Goal: Information Seeking & Learning: Learn about a topic

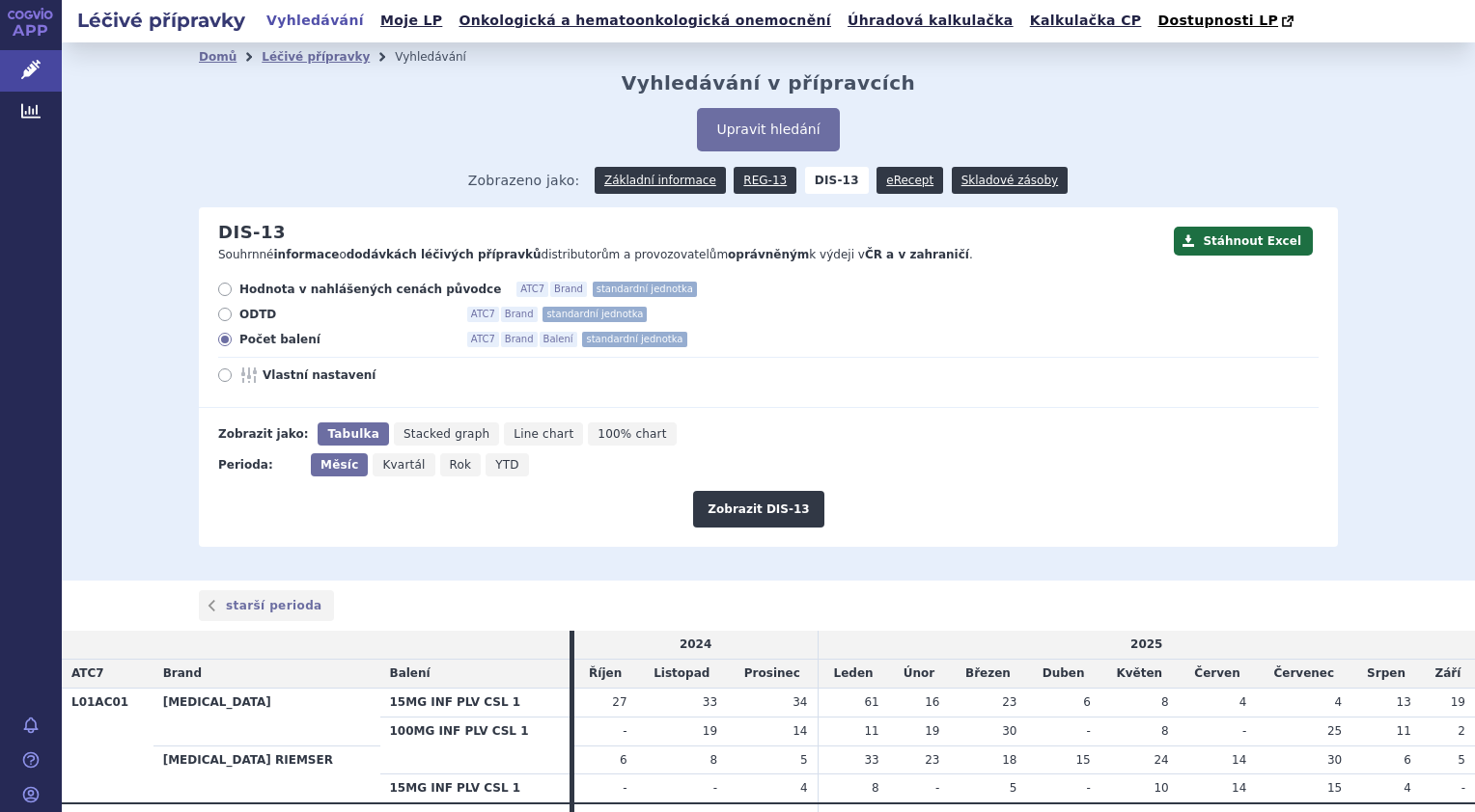
scroll to position [98, 0]
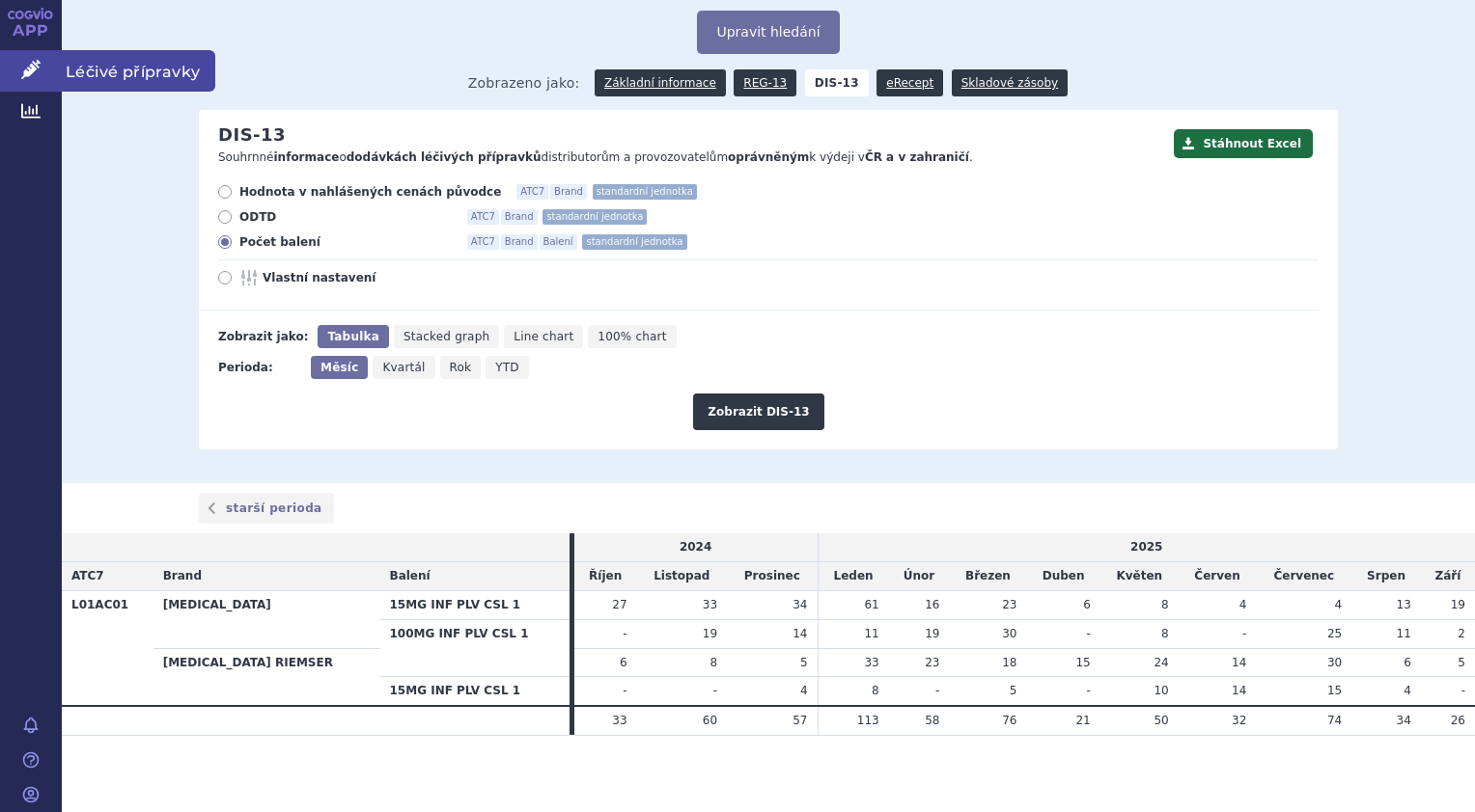
click at [112, 70] on span "Léčivé přípravky" at bounding box center [138, 71] width 154 height 41
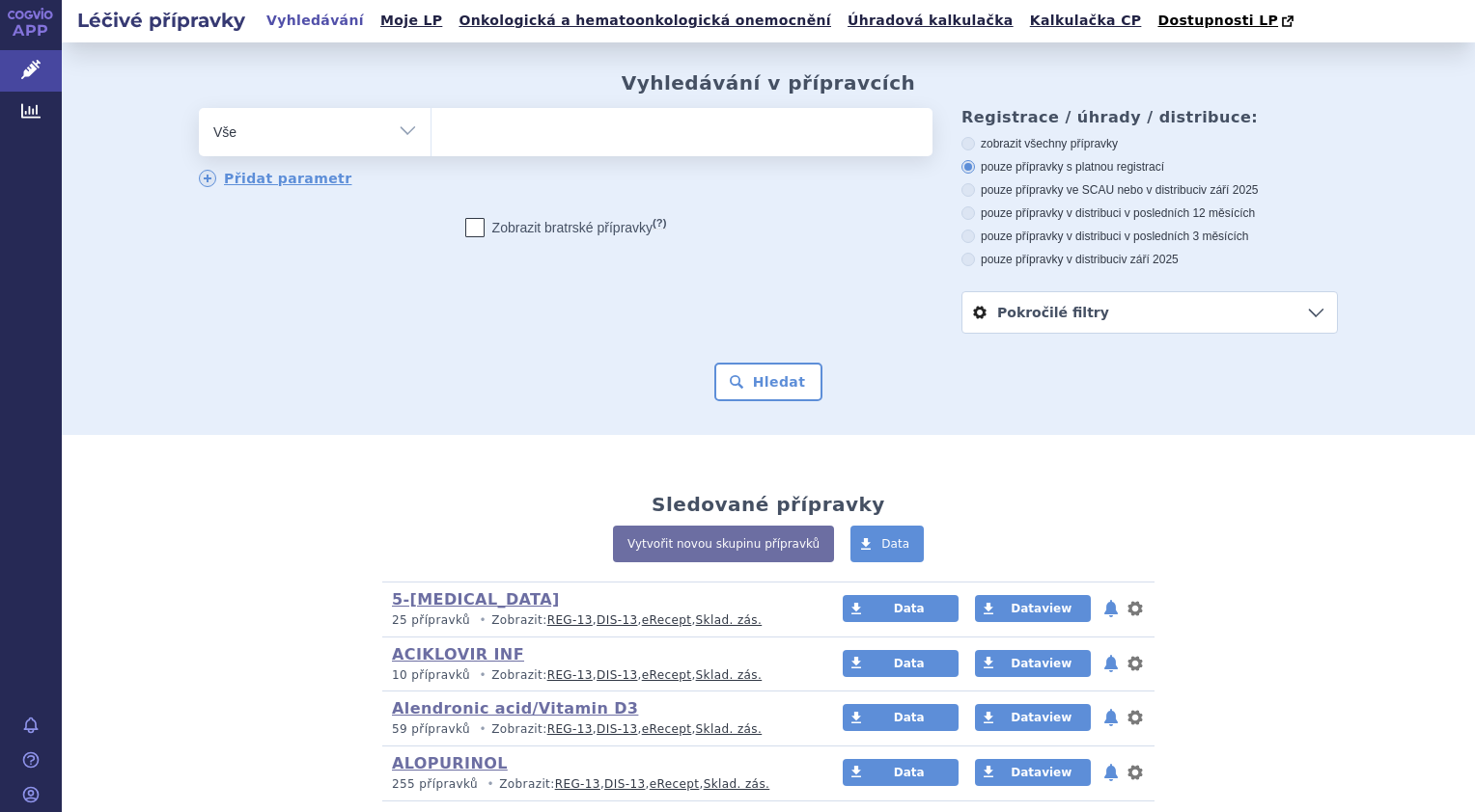
click at [396, 127] on select "Vše Přípravek/SUKL kód MAH VPOIS ATC/Aktivní látka Léková forma Síla" at bounding box center [314, 130] width 231 height 44
select select "filter-atc-group"
click at [199, 109] on select "Vše Přípravek/SUKL kód MAH VPOIS ATC/Aktivní látka Léková forma Síla" at bounding box center [314, 130] width 231 height 44
click at [474, 136] on ul at bounding box center [682, 129] width 501 height 41
click at [431, 136] on select at bounding box center [430, 131] width 1 height 48
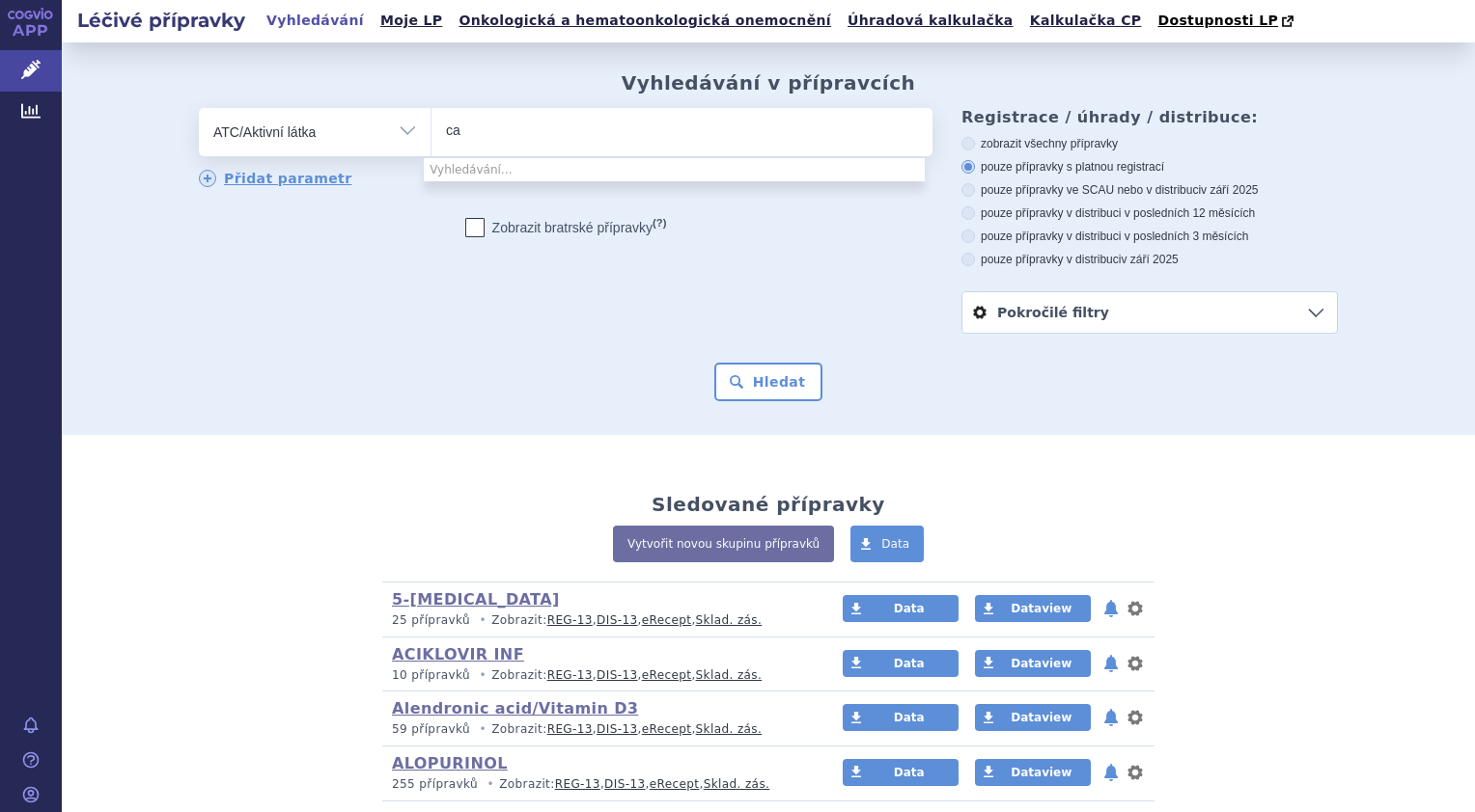
type input "c"
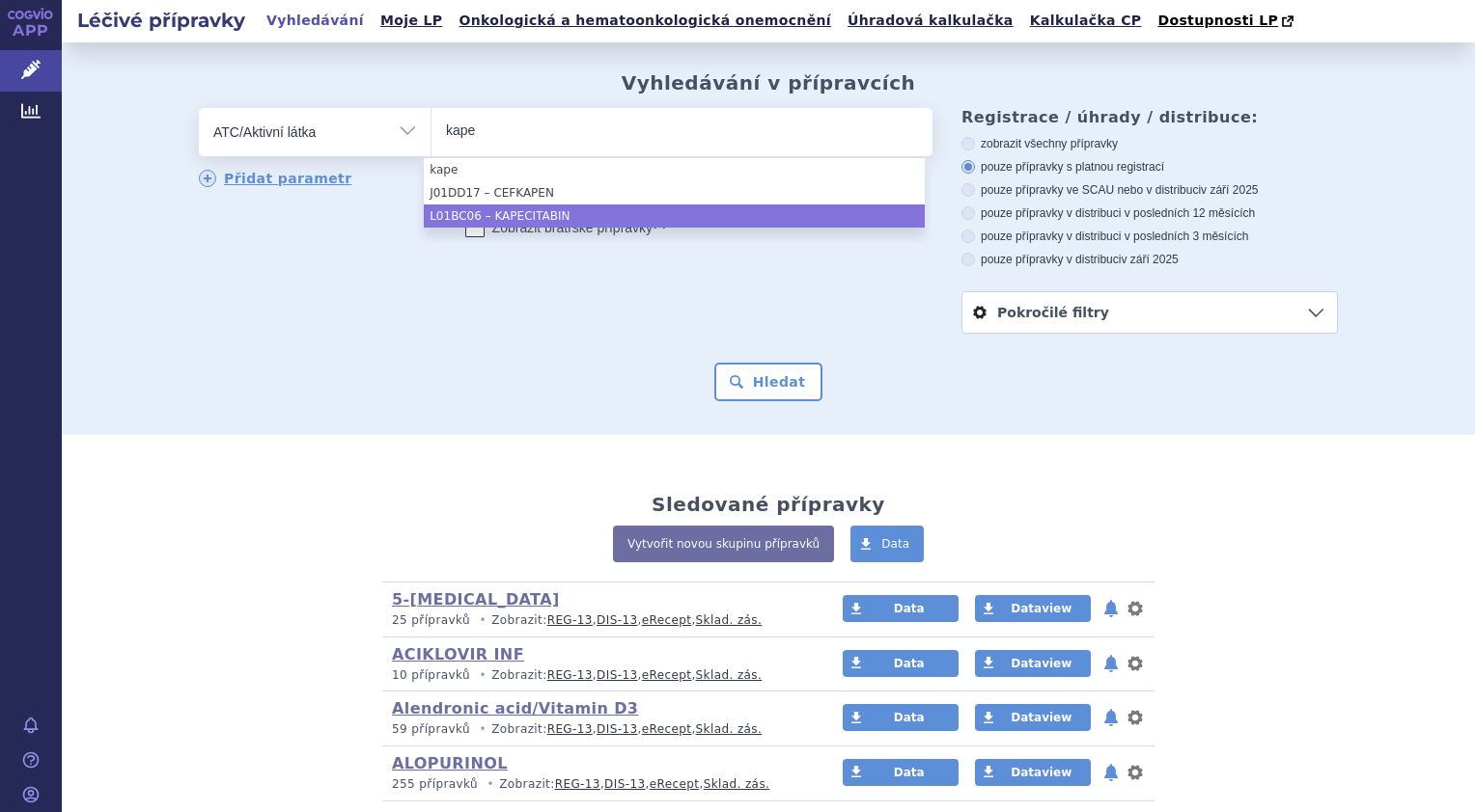
type input "kape"
select select "L01BC06"
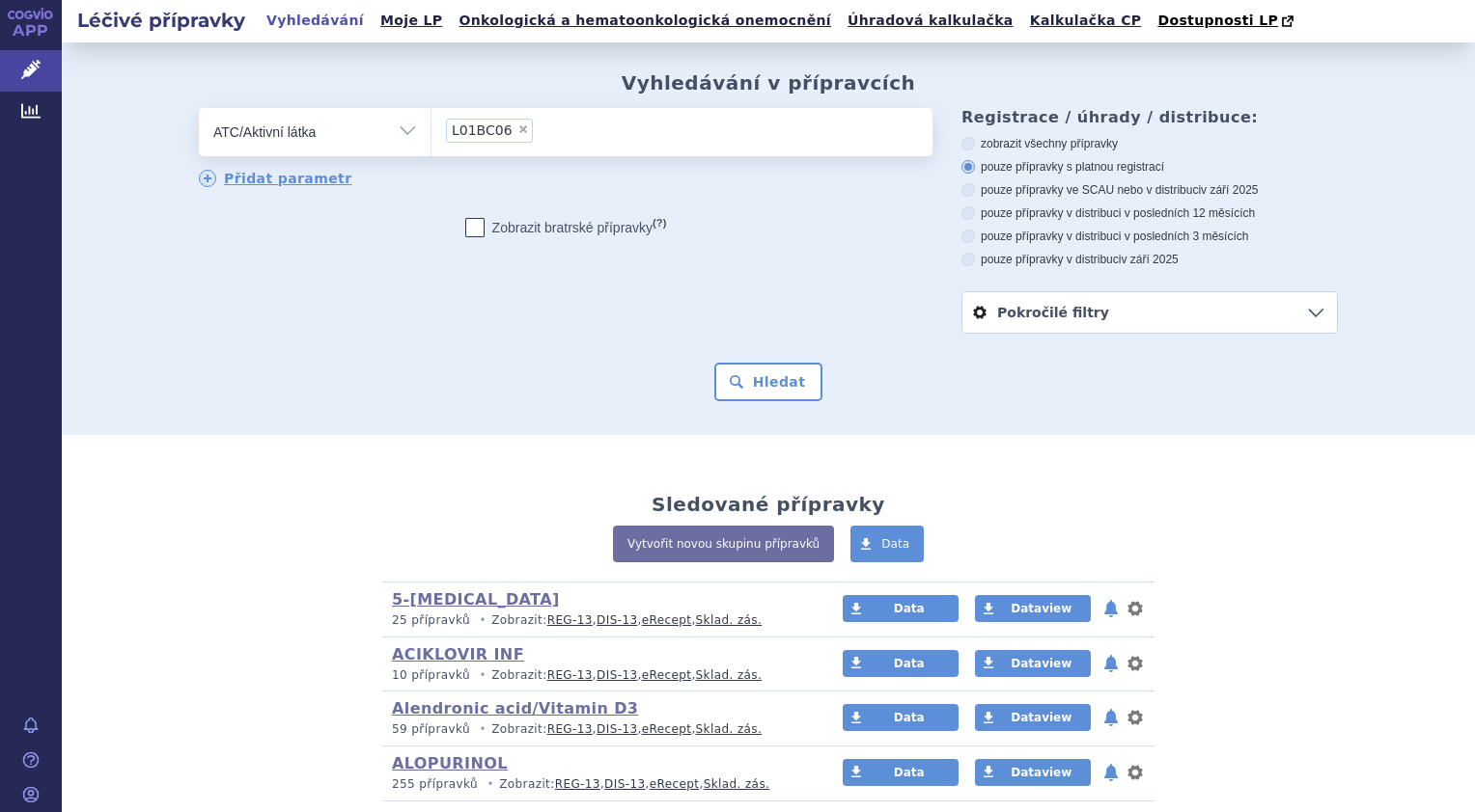
click at [961, 261] on icon at bounding box center [968, 259] width 14 height 14
click at [963, 261] on input "pouze přípravky v distribuci v září 2025" at bounding box center [969, 261] width 13 height 13
radio input "true"
click at [749, 382] on button "Hledat" at bounding box center [768, 382] width 109 height 39
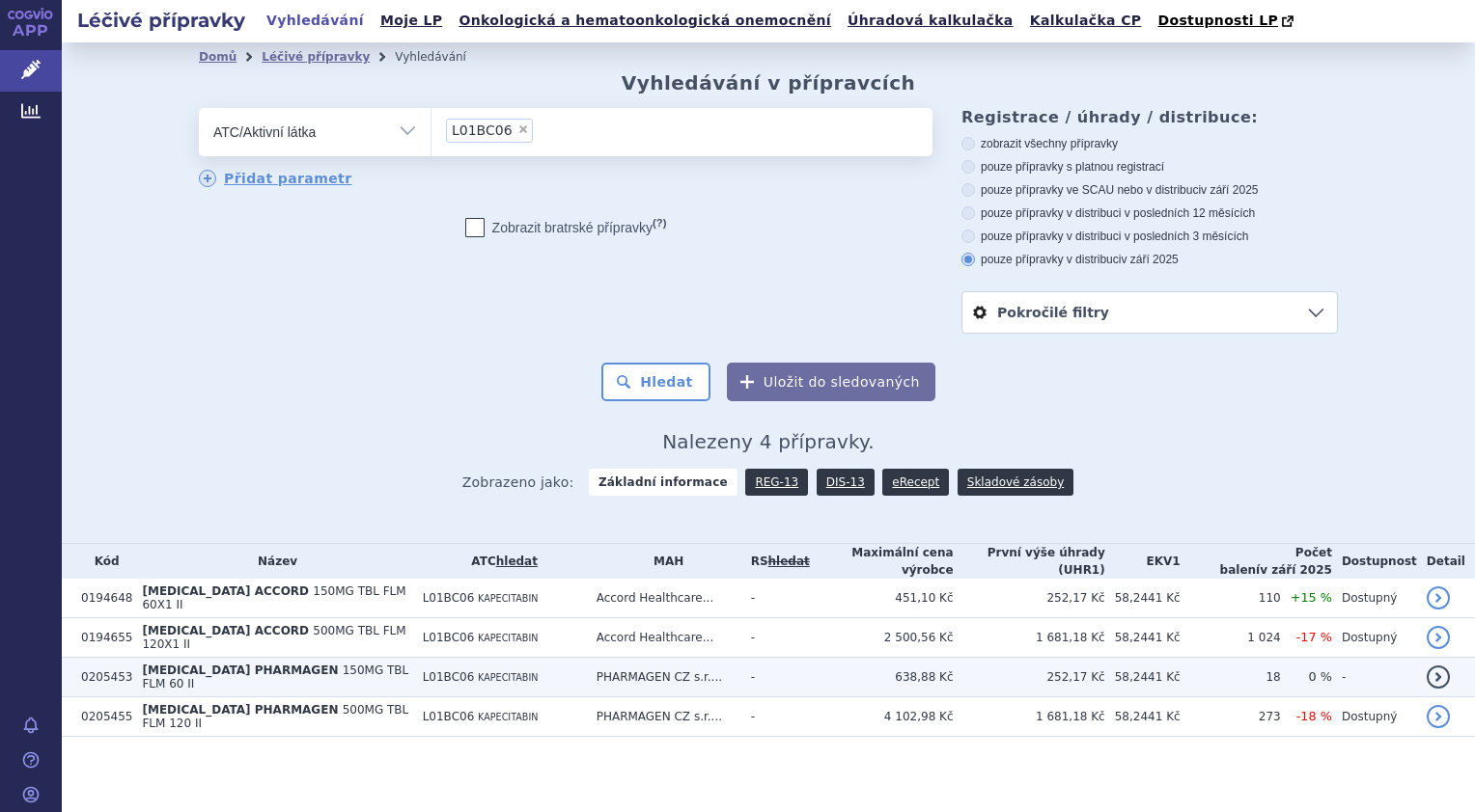
click at [327, 666] on span "150MG TBL FLM 60 II" at bounding box center [275, 678] width 266 height 27
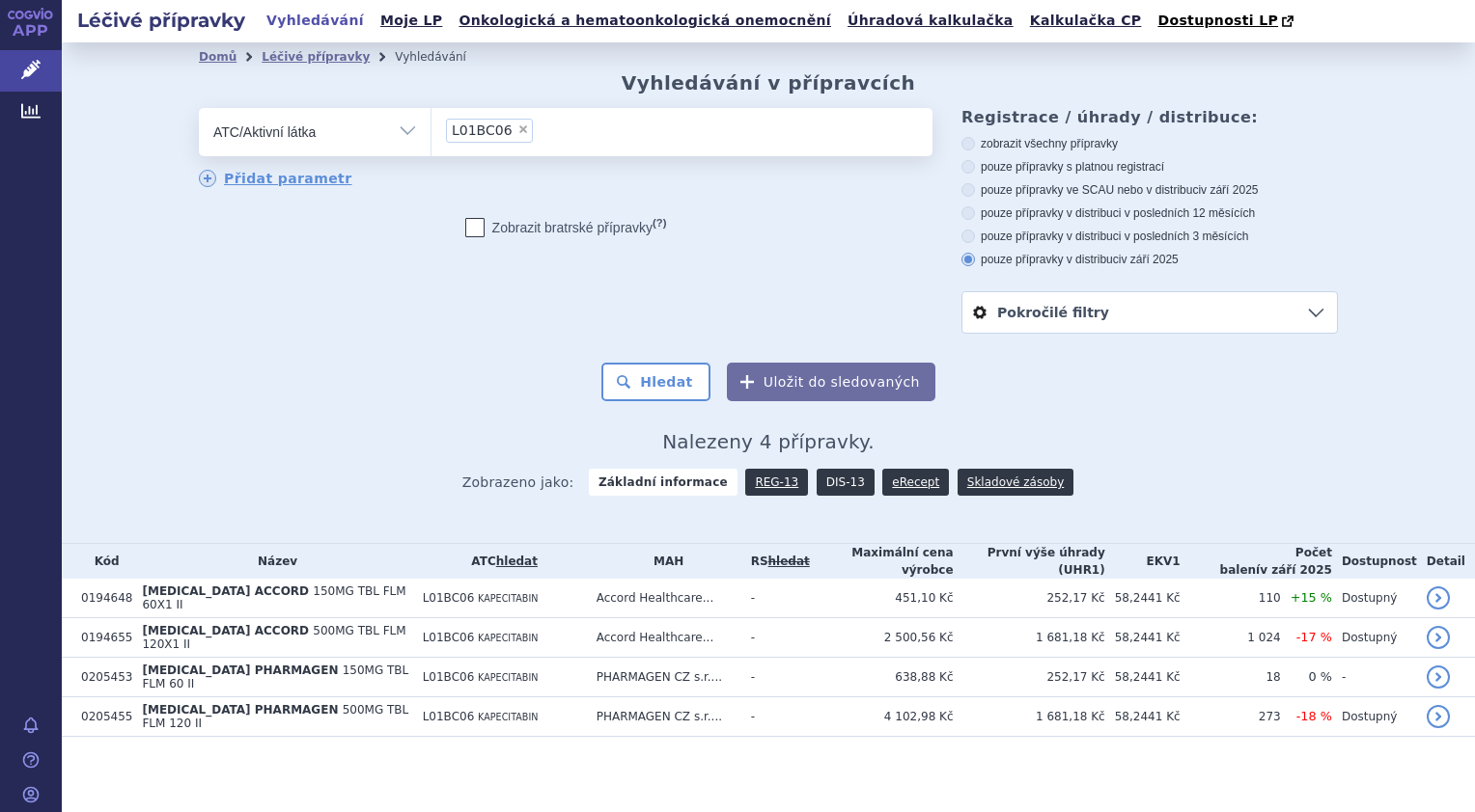
click at [833, 480] on link "DIS-13" at bounding box center [845, 482] width 58 height 27
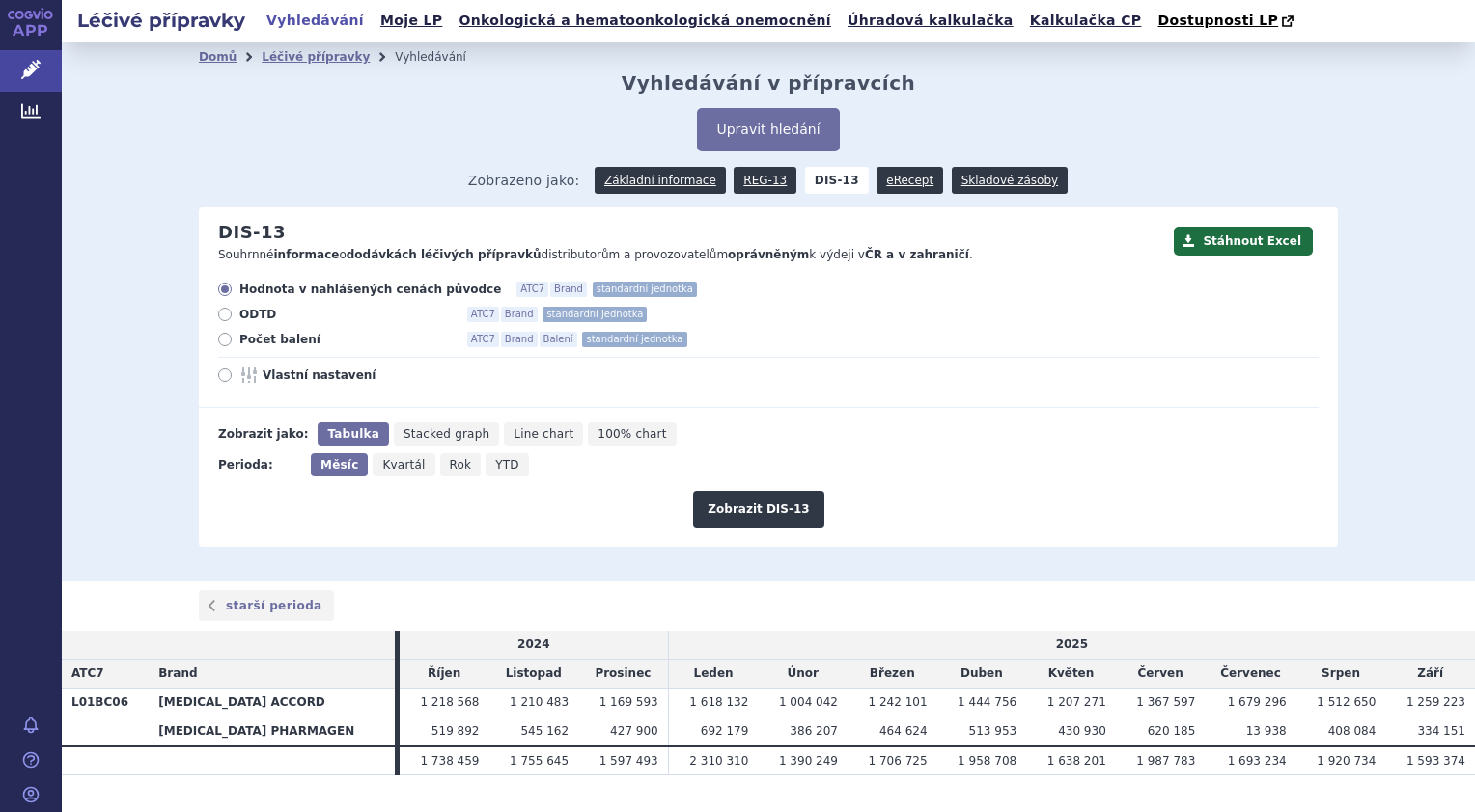
click at [219, 338] on icon at bounding box center [225, 339] width 14 height 14
click at [221, 338] on input "Počet balení ATC7 Brand Balení standardní jednotka" at bounding box center [226, 341] width 13 height 13
radio input "true"
click at [764, 503] on button "Zobrazit DIS-13" at bounding box center [757, 509] width 131 height 37
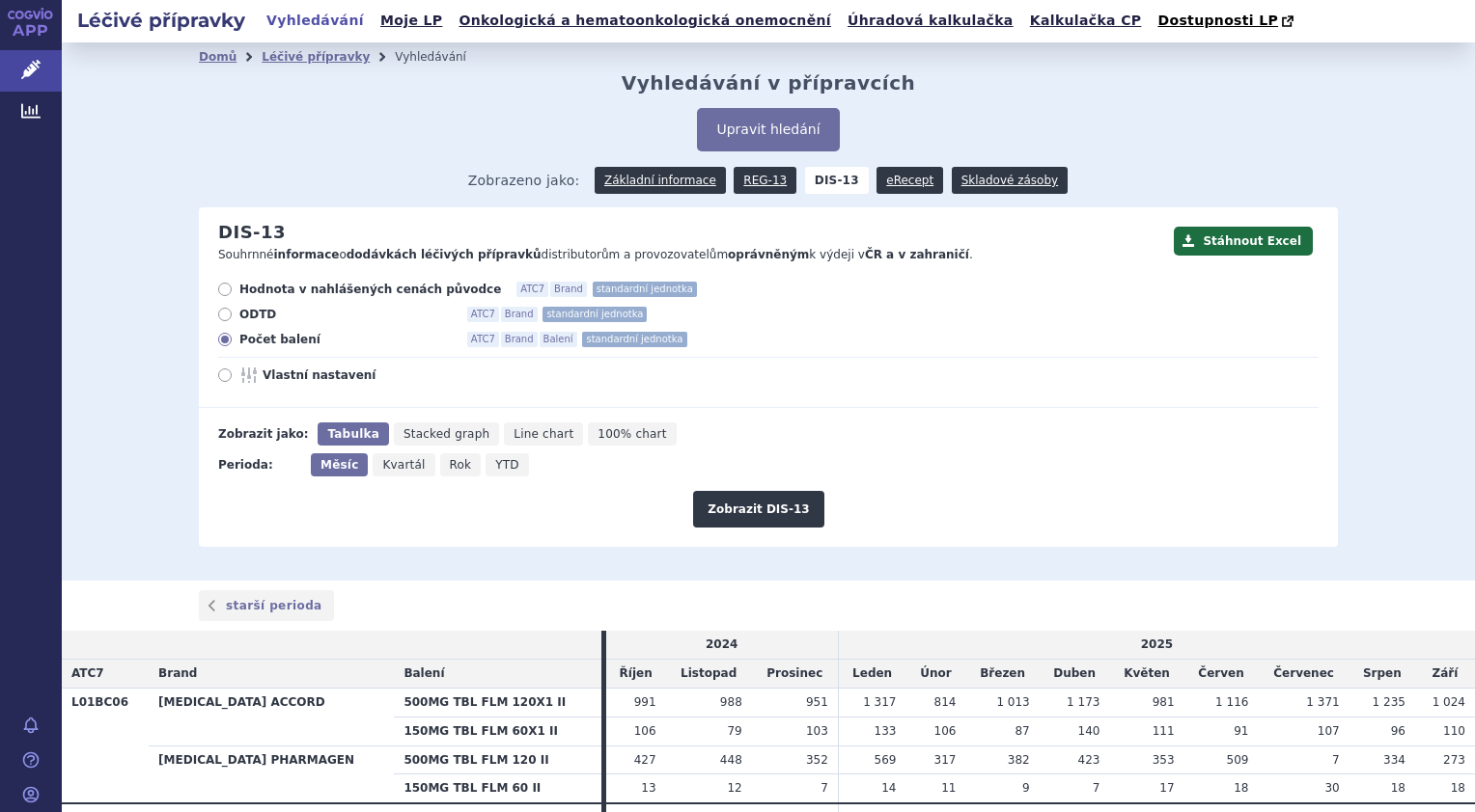
drag, startPoint x: 0, startPoint y: 0, endPoint x: 1234, endPoint y: 468, distance: 1319.8
click at [1234, 468] on div "Perioda: Měsíc Kvartál Rok YTD" at bounding box center [758, 465] width 1119 height 23
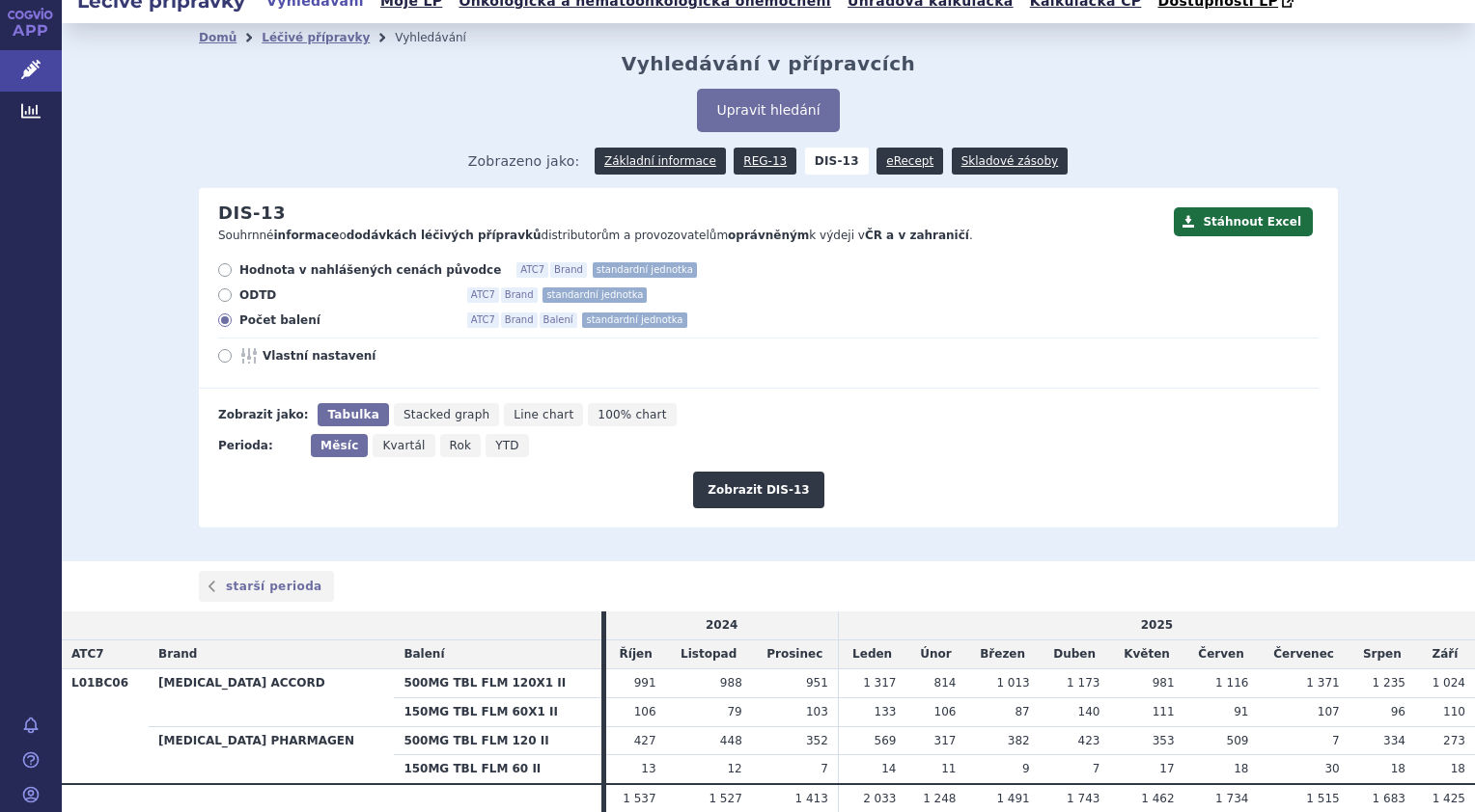
scroll to position [13, 0]
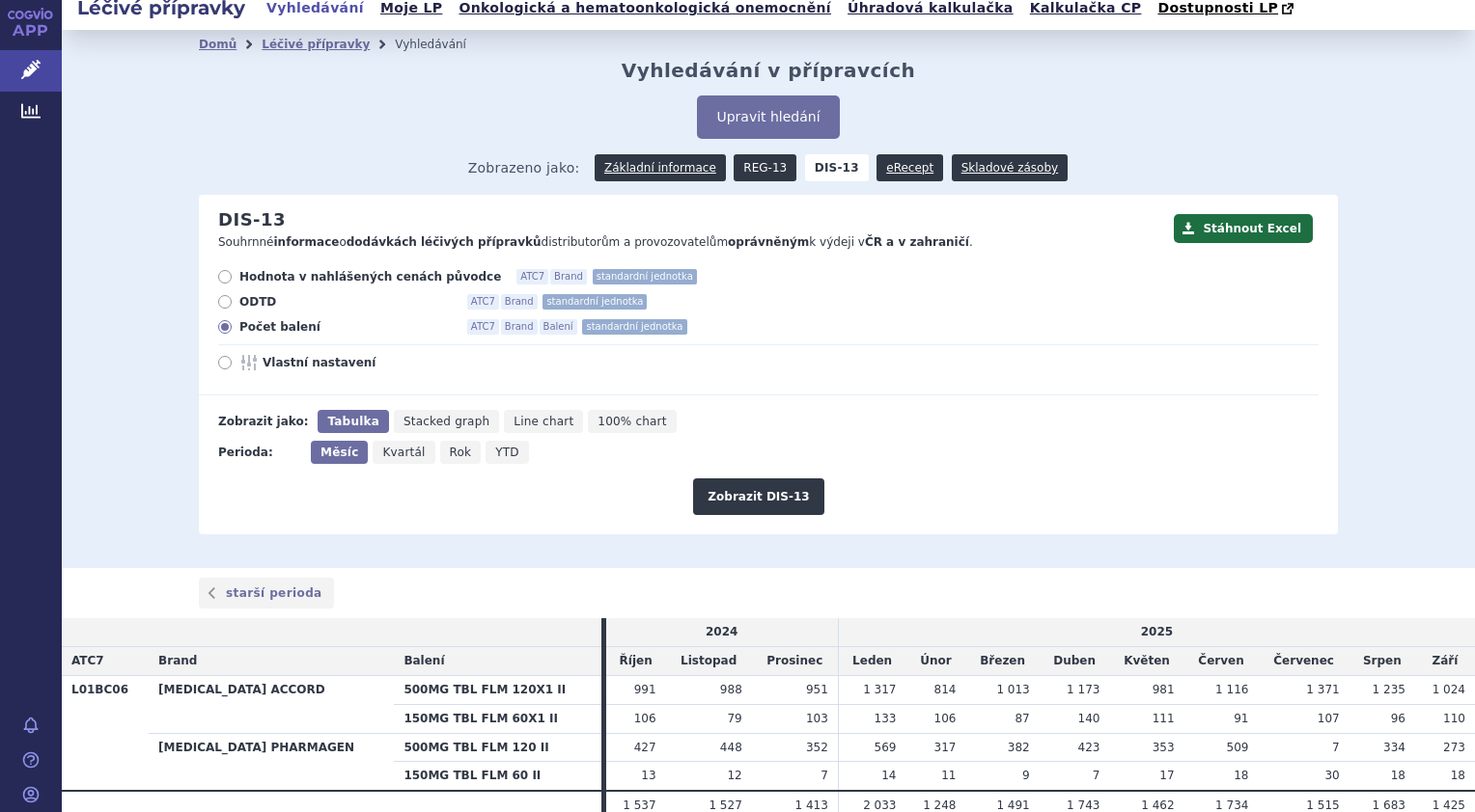
click at [759, 162] on link "REG-13" at bounding box center [764, 168] width 63 height 27
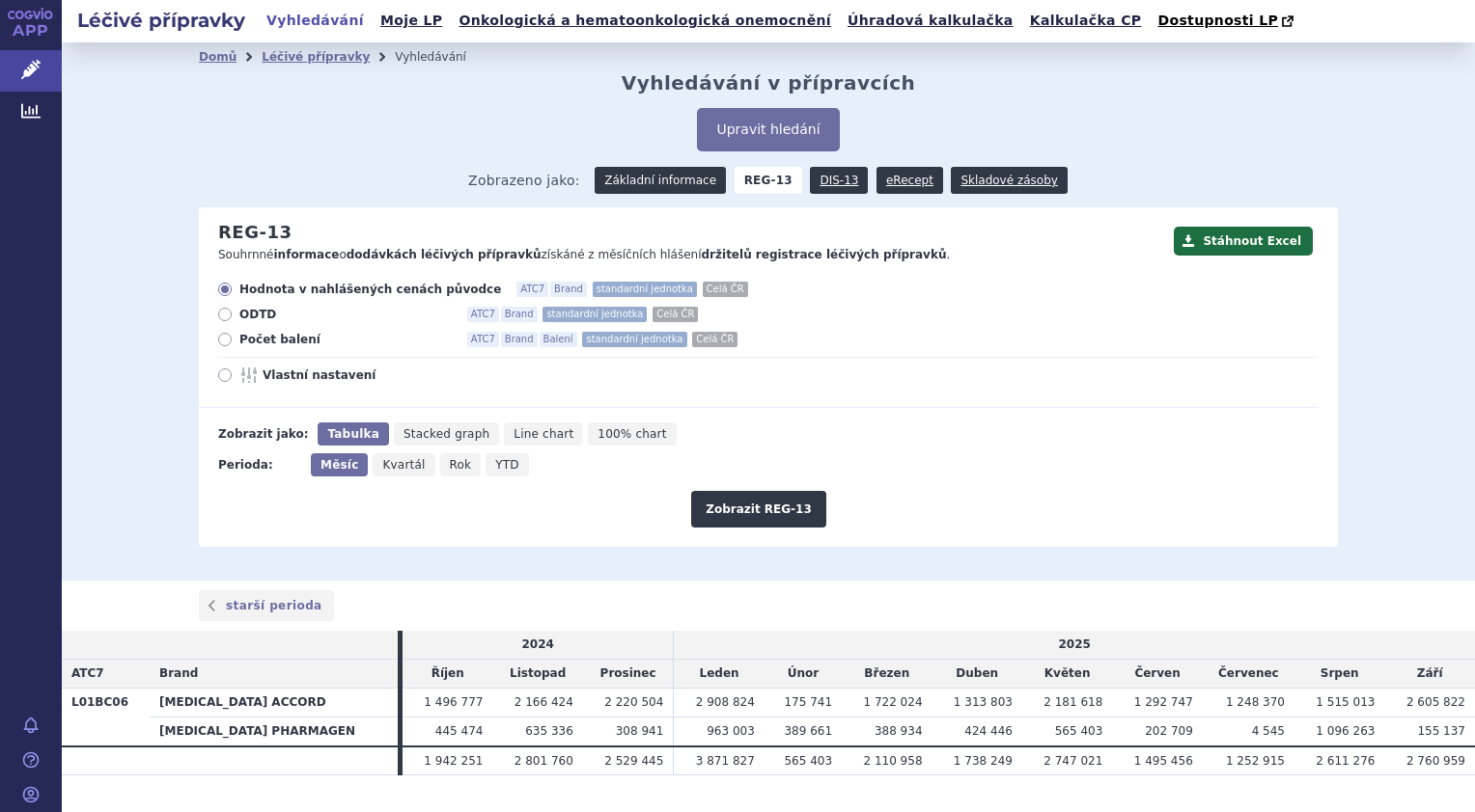
click at [686, 178] on link "Základní informace" at bounding box center [661, 181] width 132 height 27
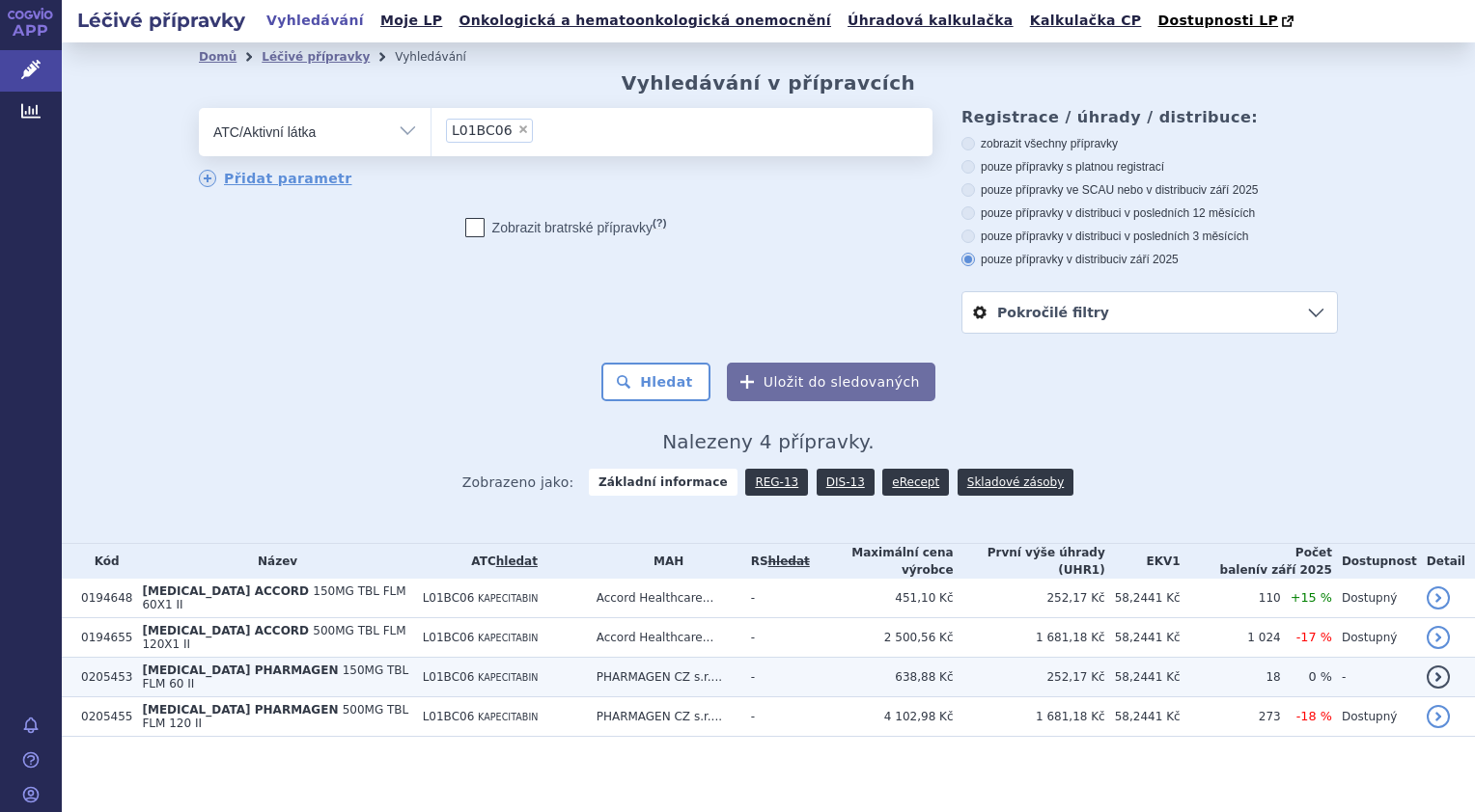
click at [262, 664] on span "[MEDICAL_DATA] PHARMAGEN" at bounding box center [240, 671] width 196 height 14
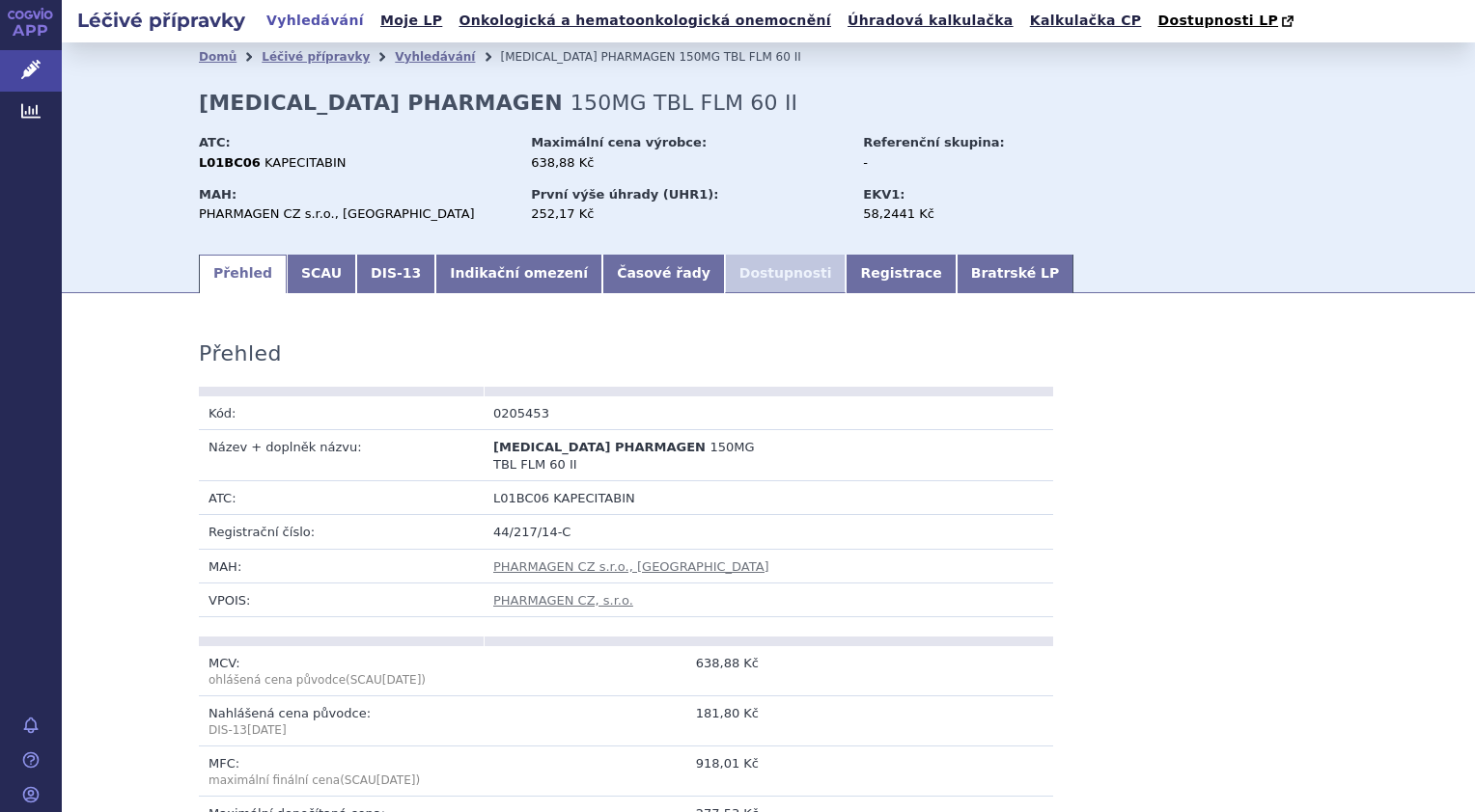
click at [724, 272] on li "Dostupnosti" at bounding box center [785, 274] width 122 height 39
click at [603, 283] on link "Časové řady" at bounding box center [664, 274] width 123 height 39
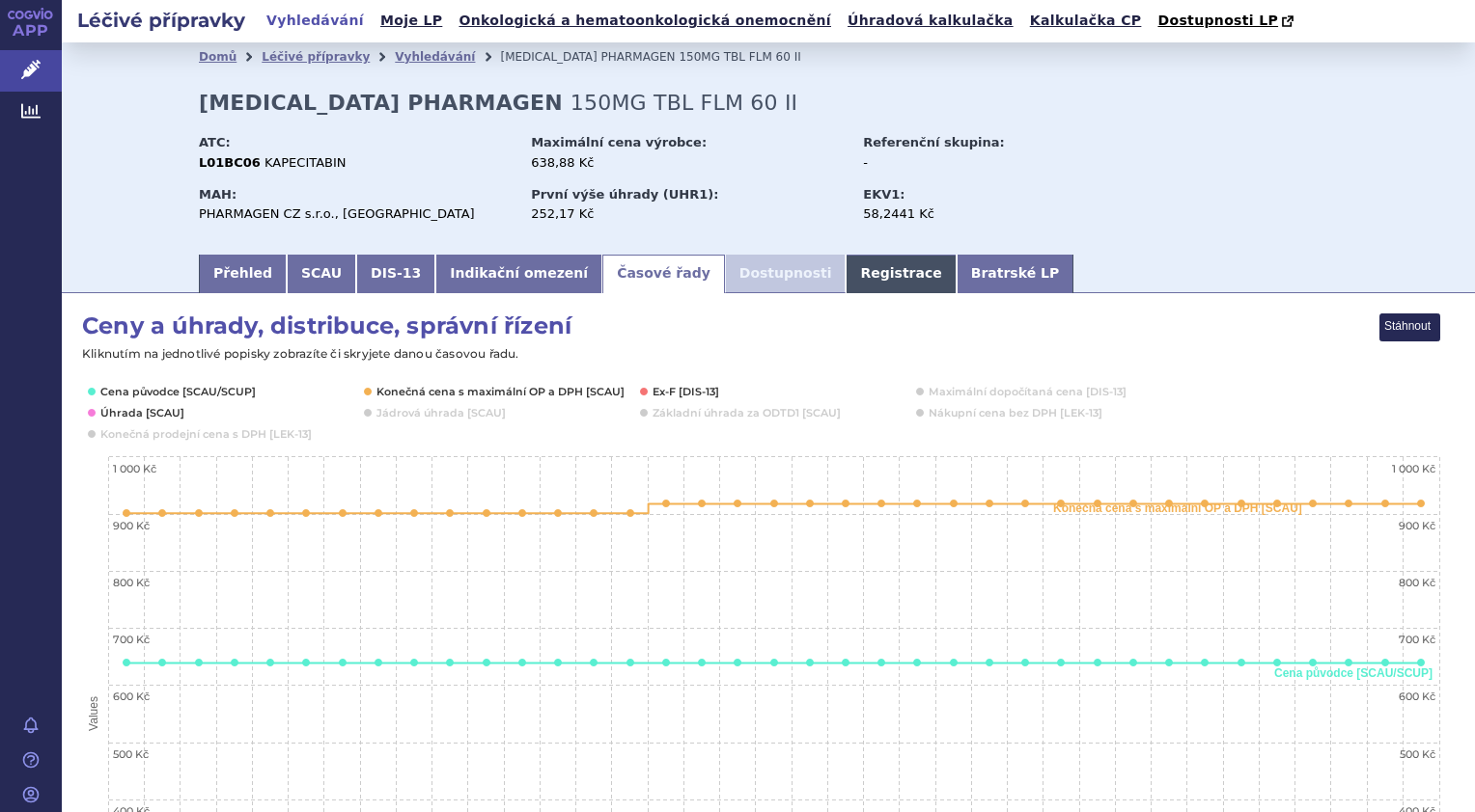
click at [845, 274] on link "Registrace" at bounding box center [900, 274] width 110 height 39
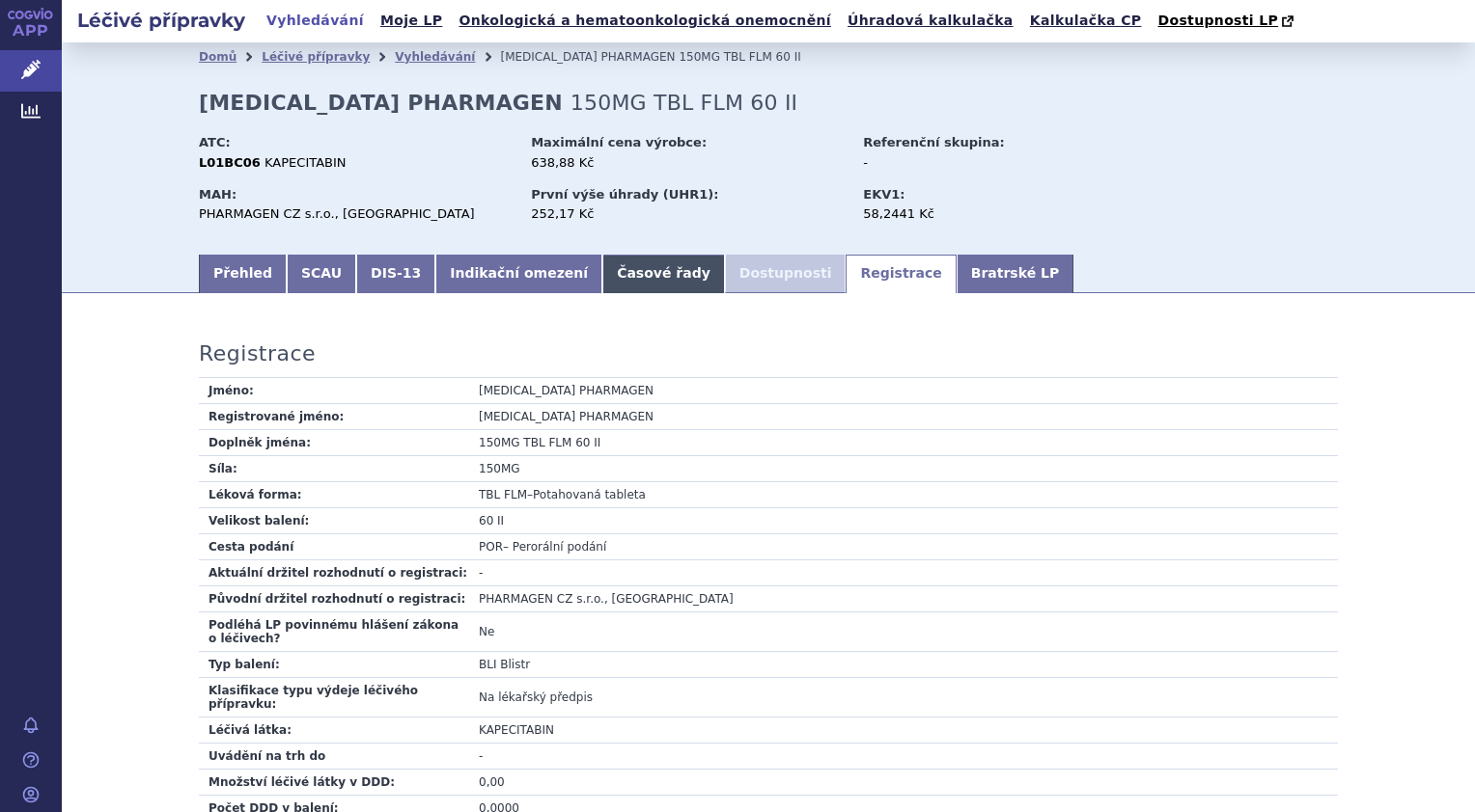
click at [604, 271] on link "Časové řady" at bounding box center [664, 274] width 123 height 39
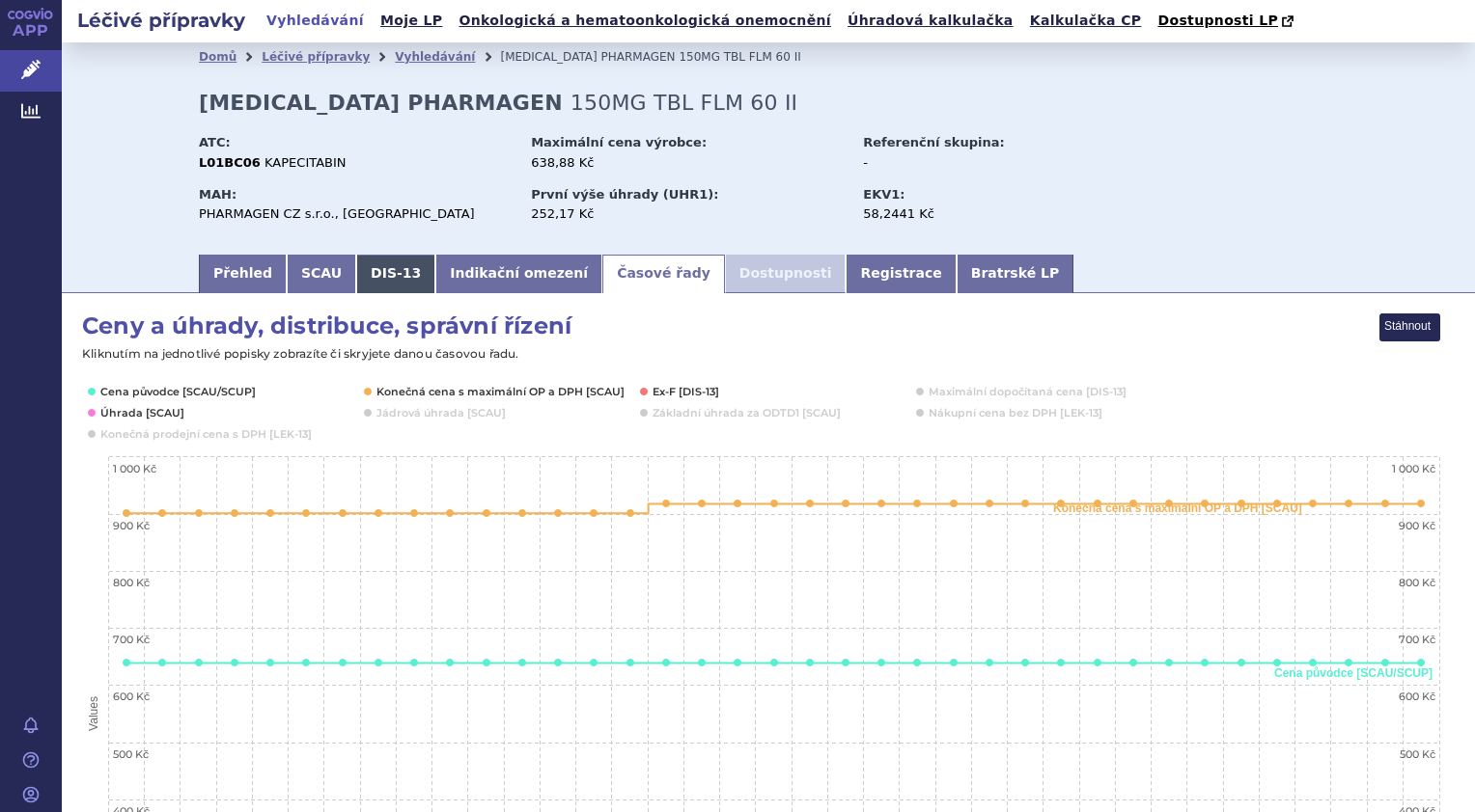
click at [362, 272] on link "DIS-13" at bounding box center [396, 274] width 79 height 39
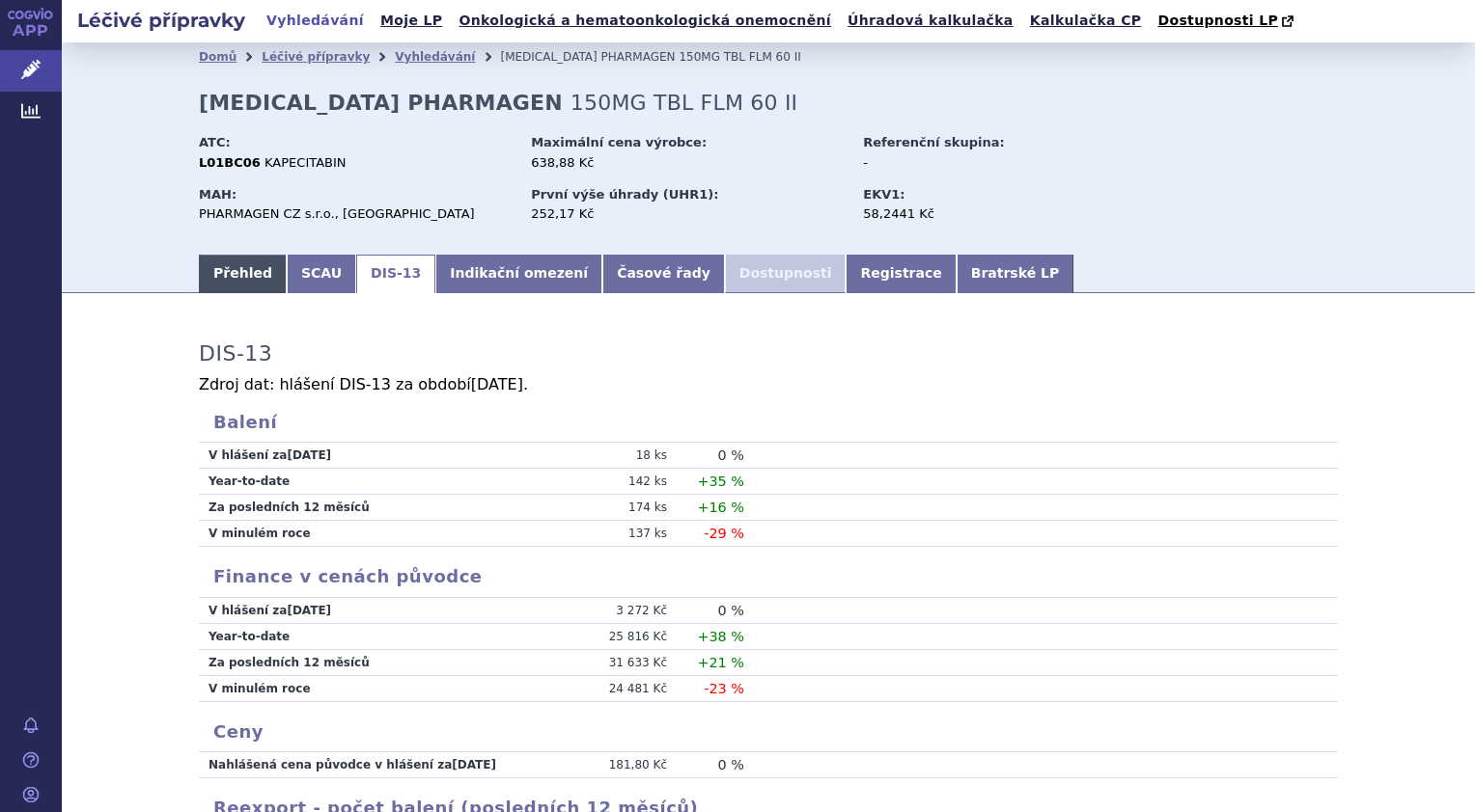
click at [213, 275] on link "Přehled" at bounding box center [243, 274] width 88 height 39
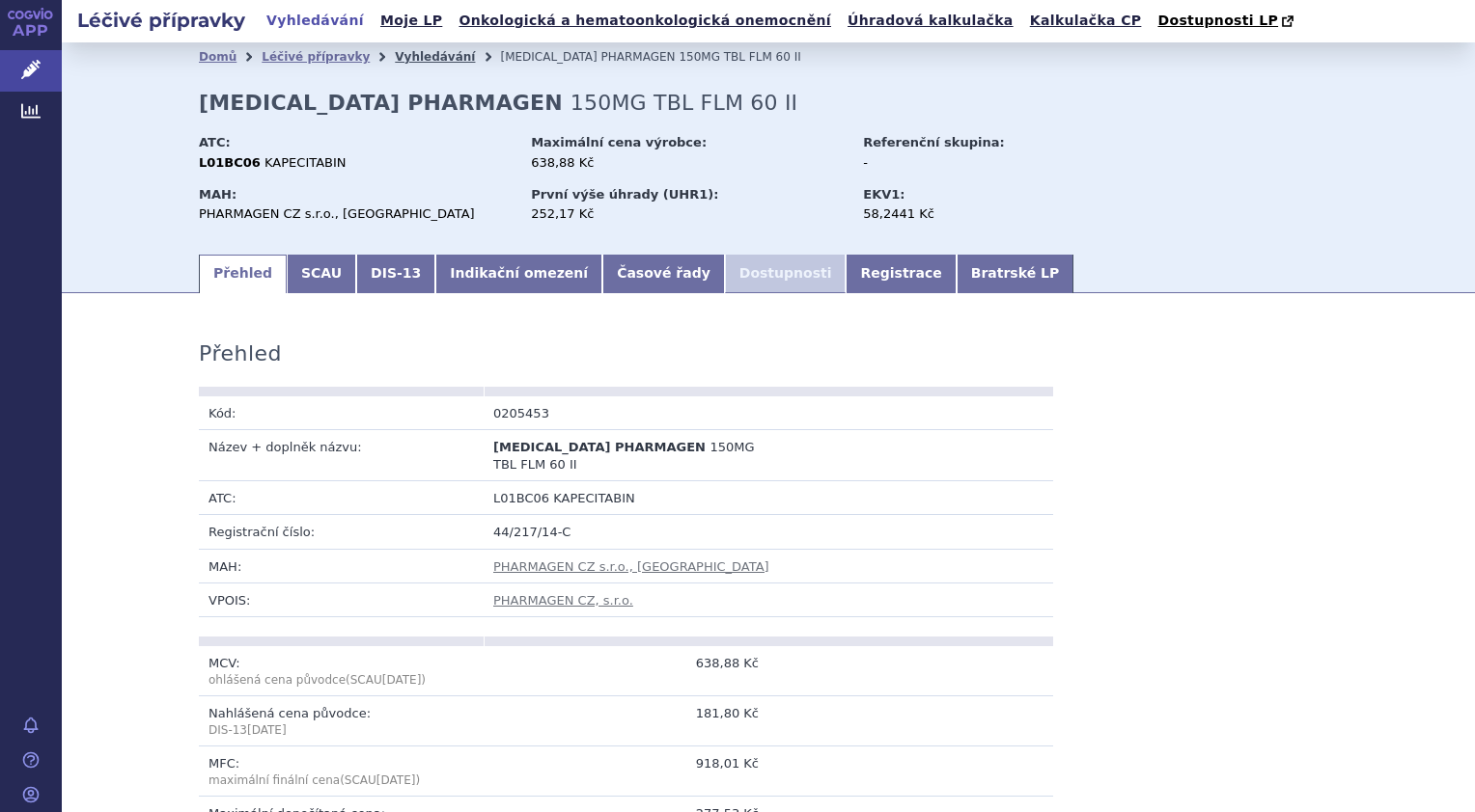
click at [404, 57] on link "Vyhledávání" at bounding box center [434, 57] width 80 height 14
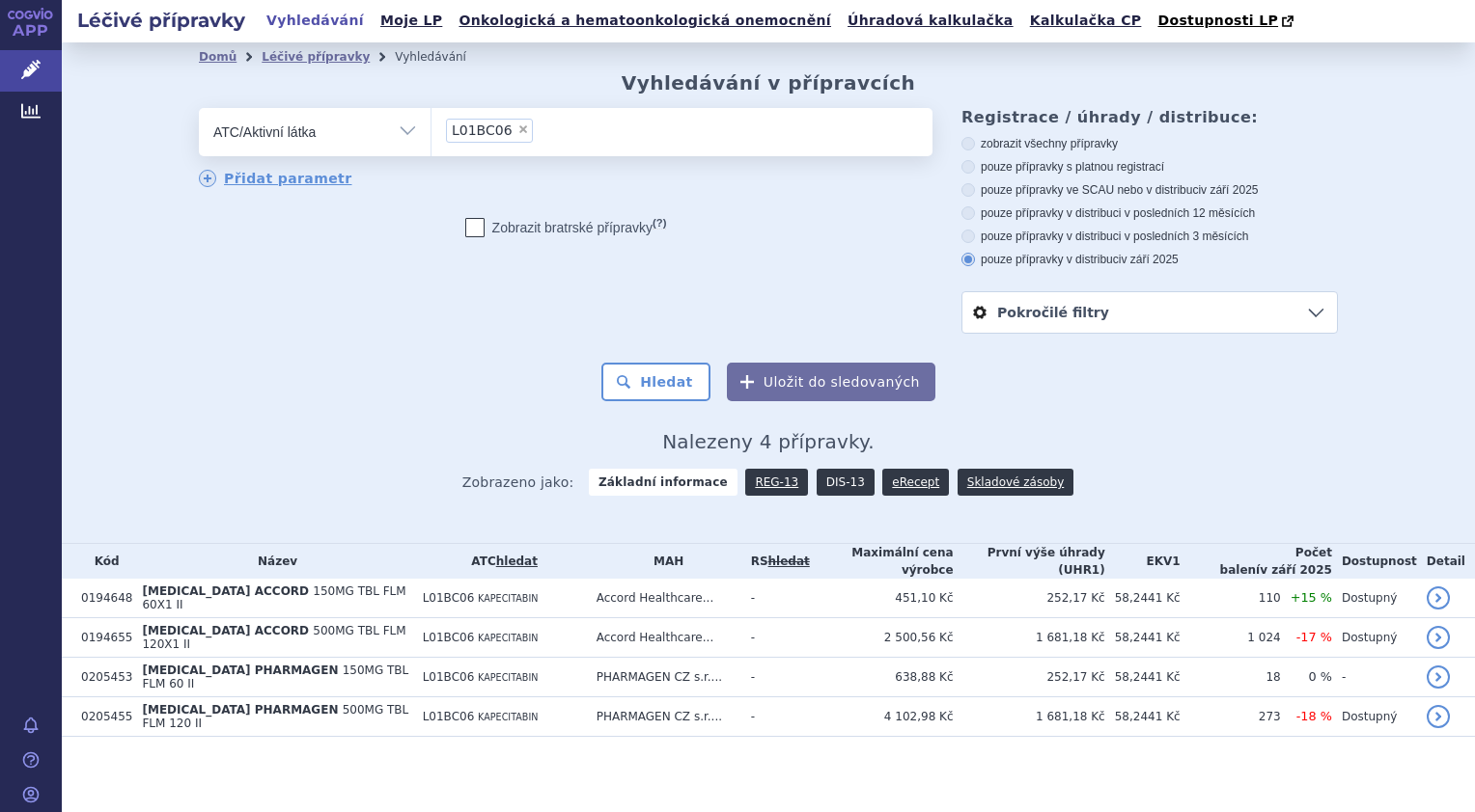
click at [837, 486] on link "DIS-13" at bounding box center [845, 482] width 58 height 27
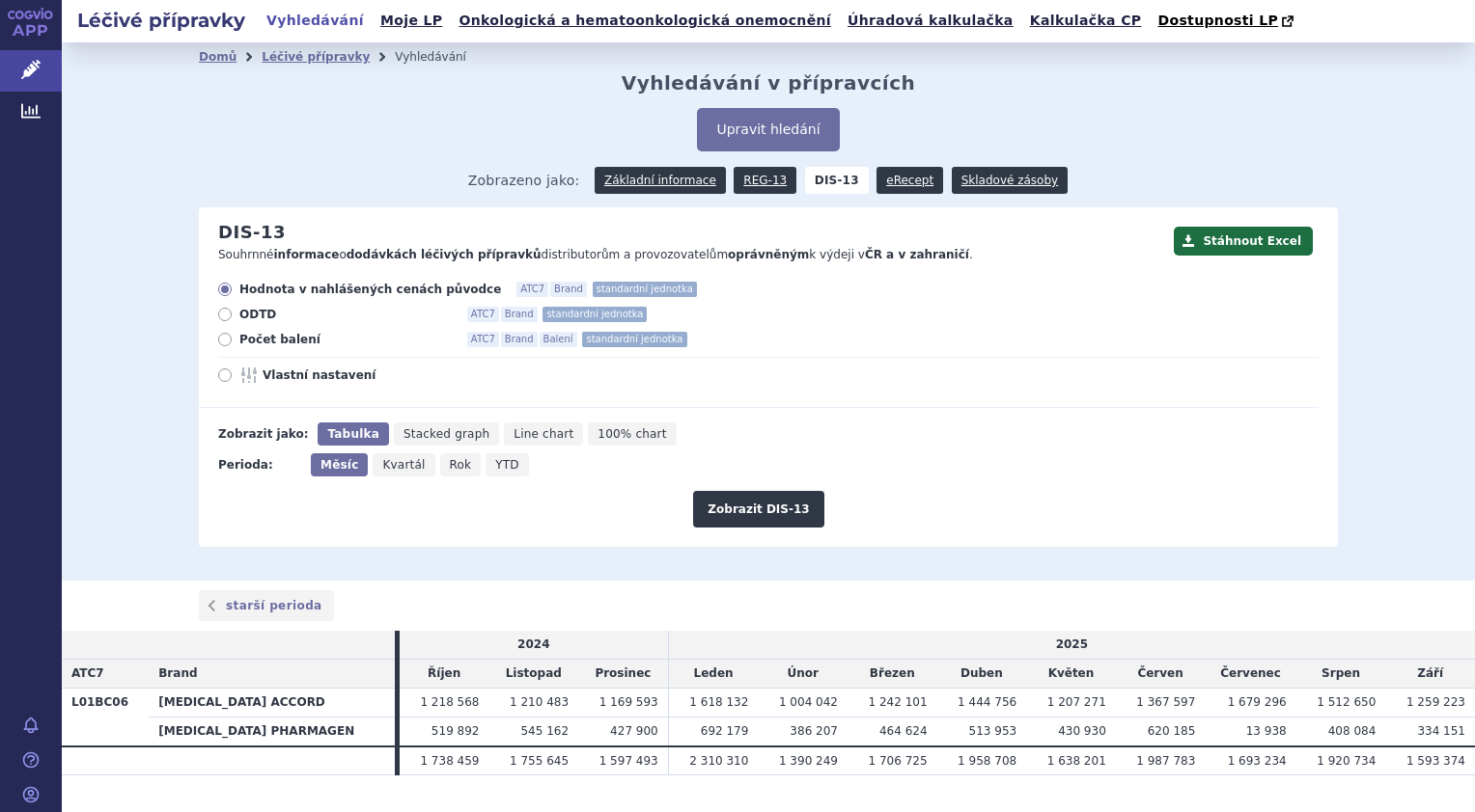
click at [219, 340] on icon at bounding box center [225, 339] width 14 height 14
click at [221, 340] on input "Počet balení ATC7 Brand Balení standardní jednotka" at bounding box center [226, 341] width 13 height 13
radio input "true"
click at [741, 513] on button "Zobrazit DIS-13" at bounding box center [757, 509] width 131 height 37
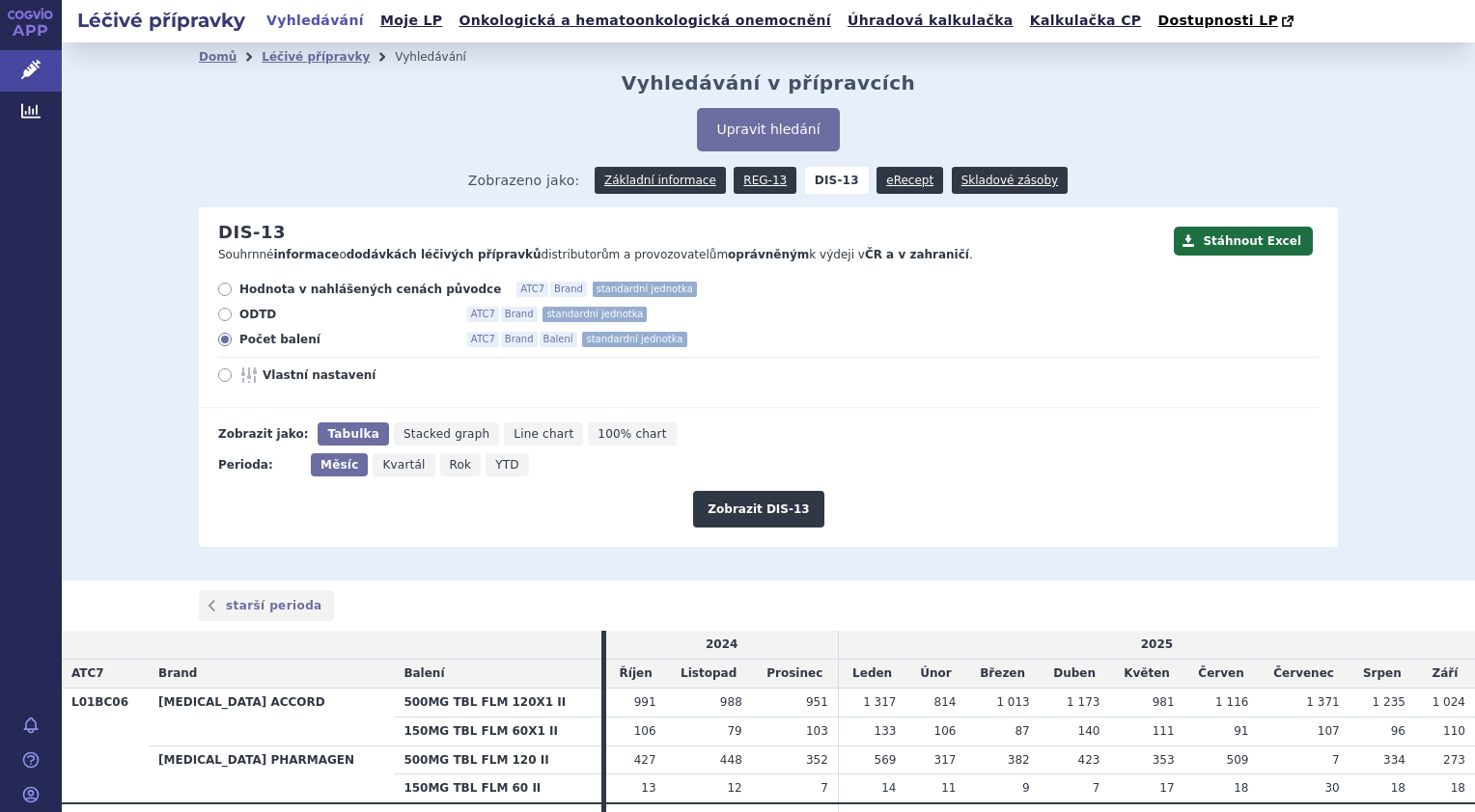
scroll to position [98, 0]
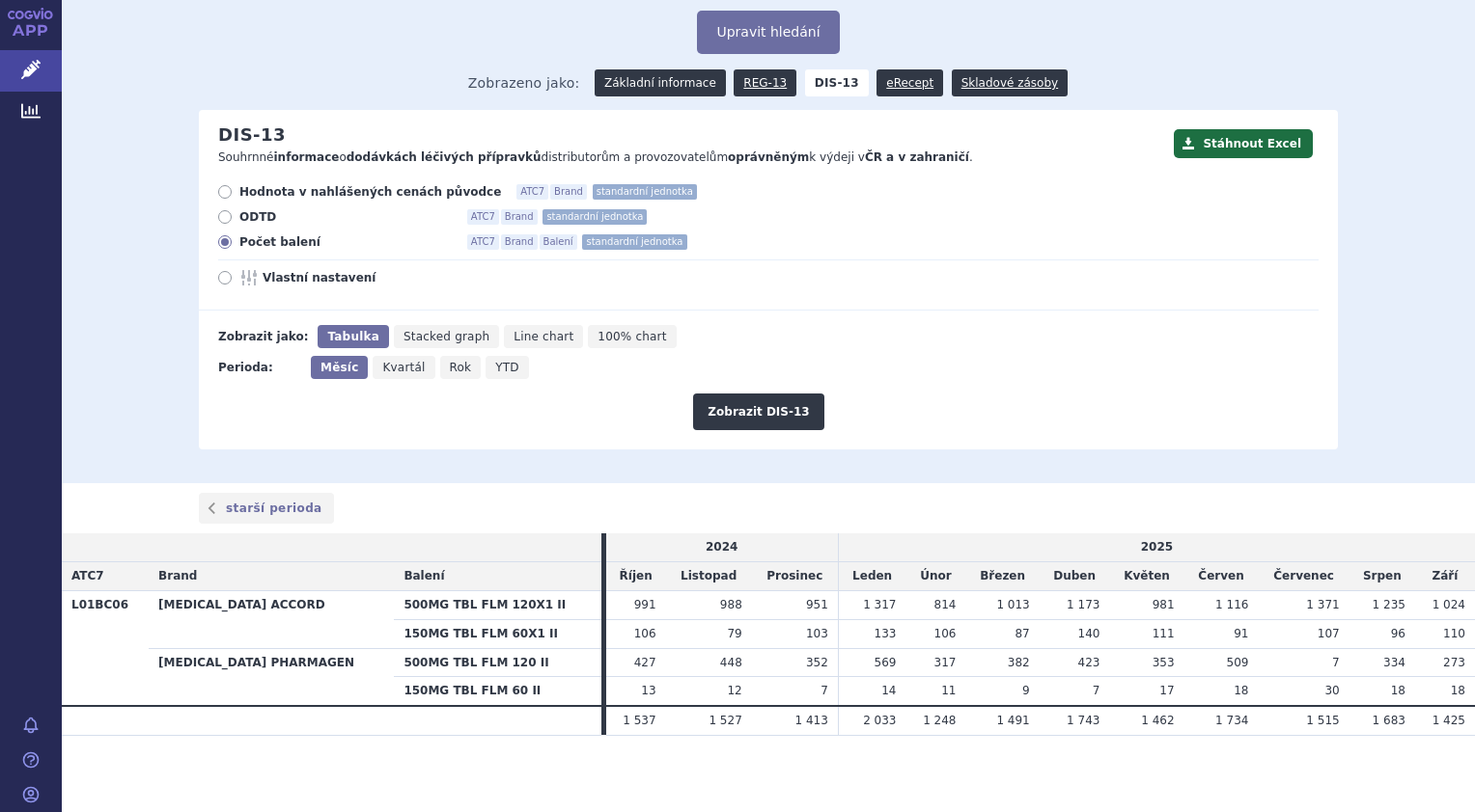
click at [659, 87] on link "Základní informace" at bounding box center [661, 83] width 132 height 27
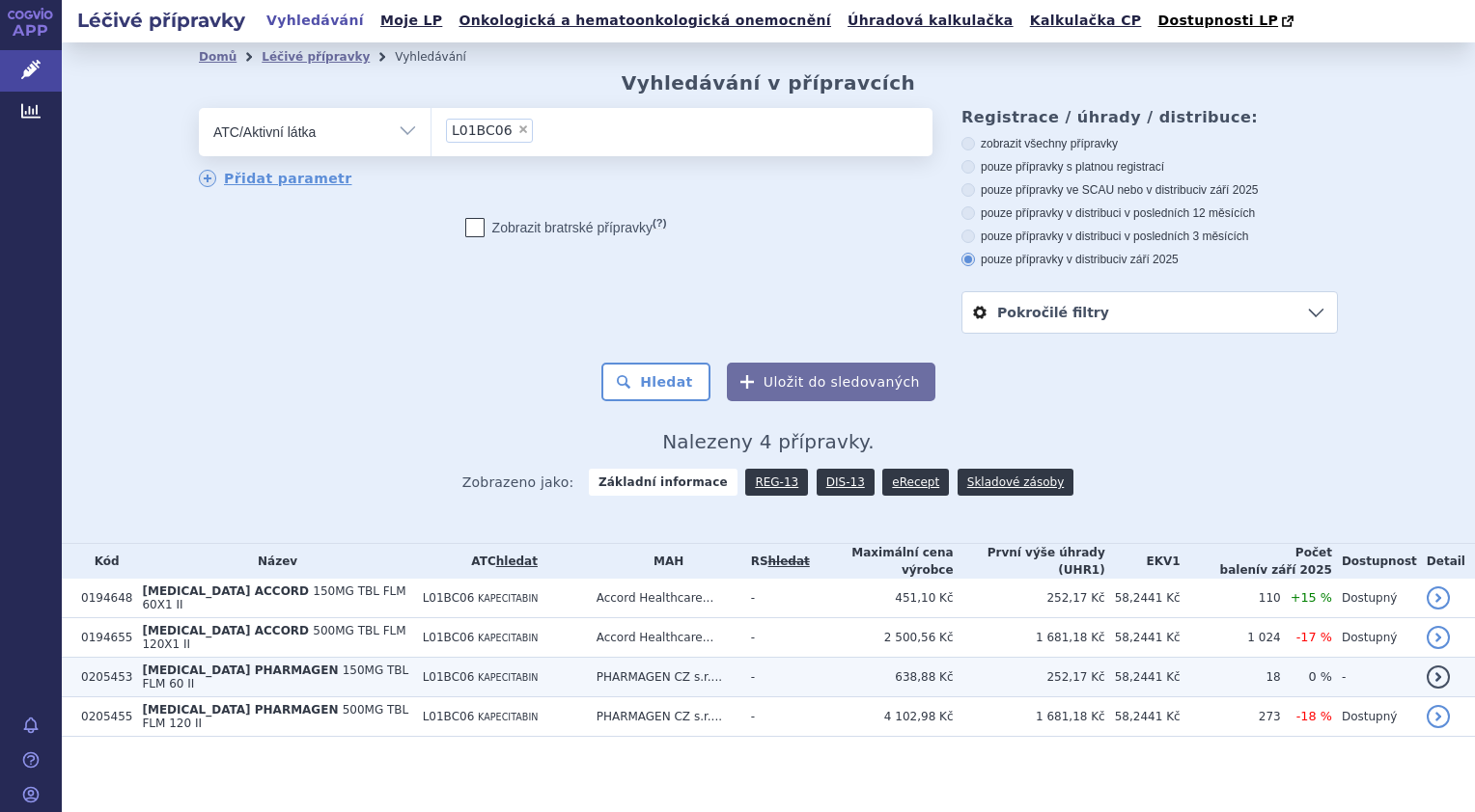
click at [255, 664] on span "[MEDICAL_DATA] PHARMAGEN" at bounding box center [240, 671] width 196 height 14
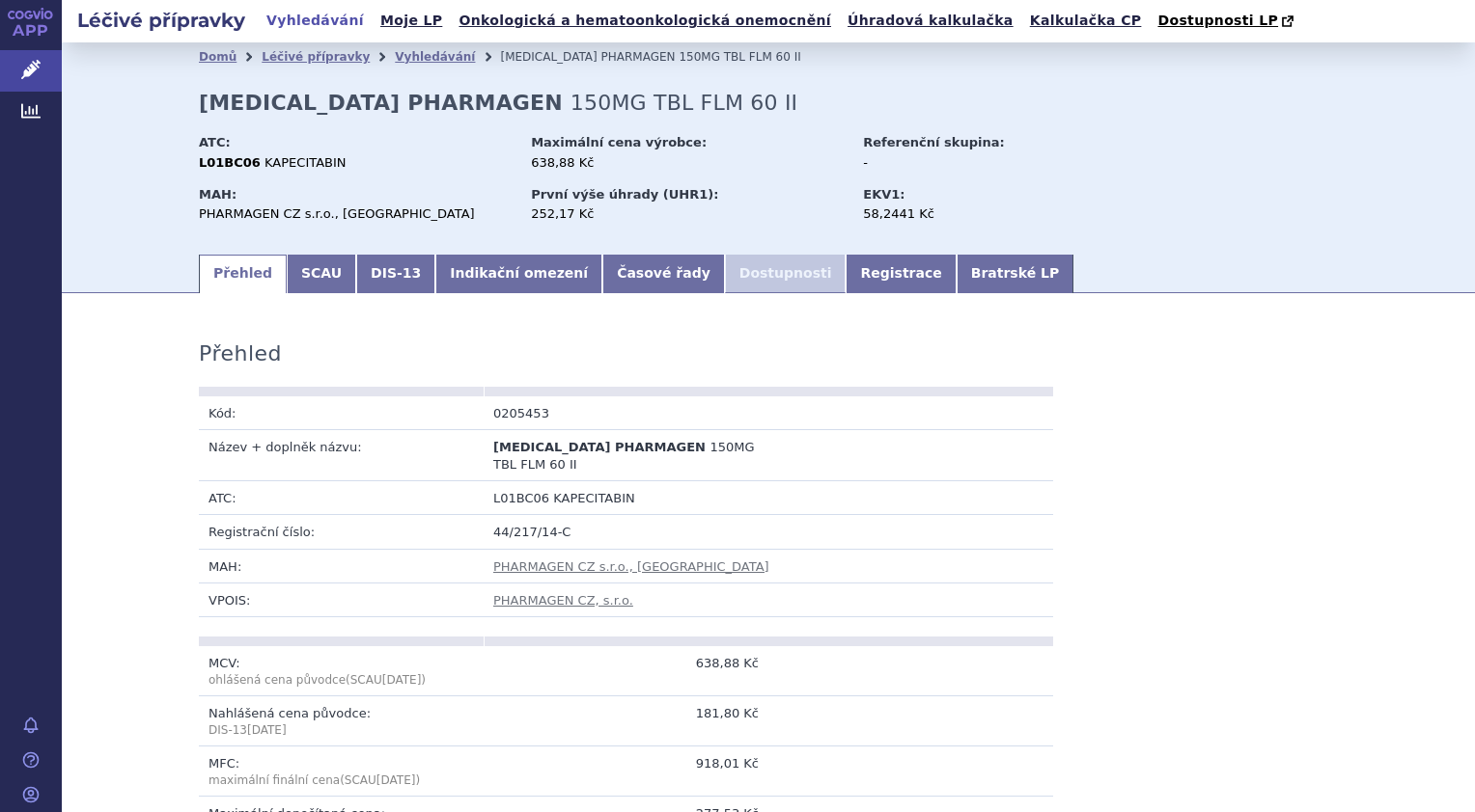
click at [724, 274] on li "Dostupnosti" at bounding box center [785, 274] width 122 height 39
click at [1030, 424] on td at bounding box center [910, 413] width 284 height 34
